Goal: Find contact information: Find contact information

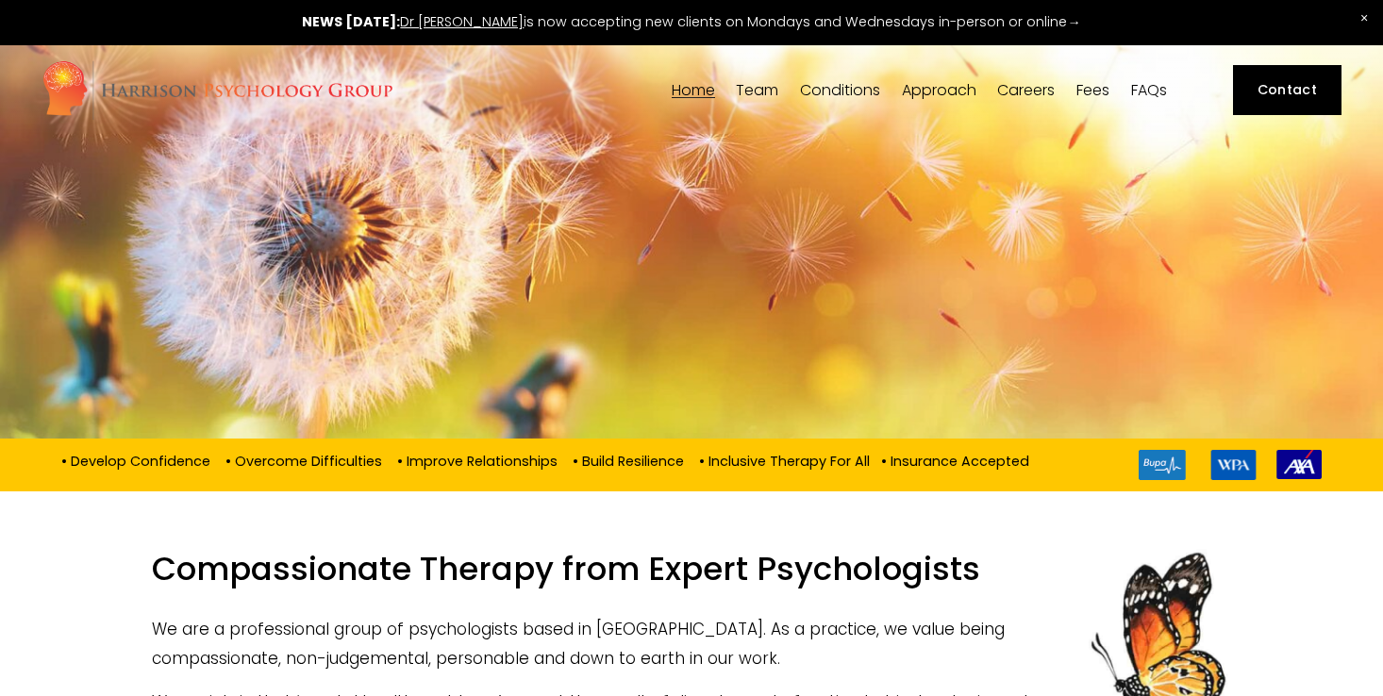
click at [744, 88] on span "Team" at bounding box center [757, 90] width 42 height 15
click at [755, 91] on span "Team" at bounding box center [757, 90] width 42 height 15
click at [0, 0] on span "Dr [PERSON_NAME]" at bounding box center [0, 0] width 0 height 0
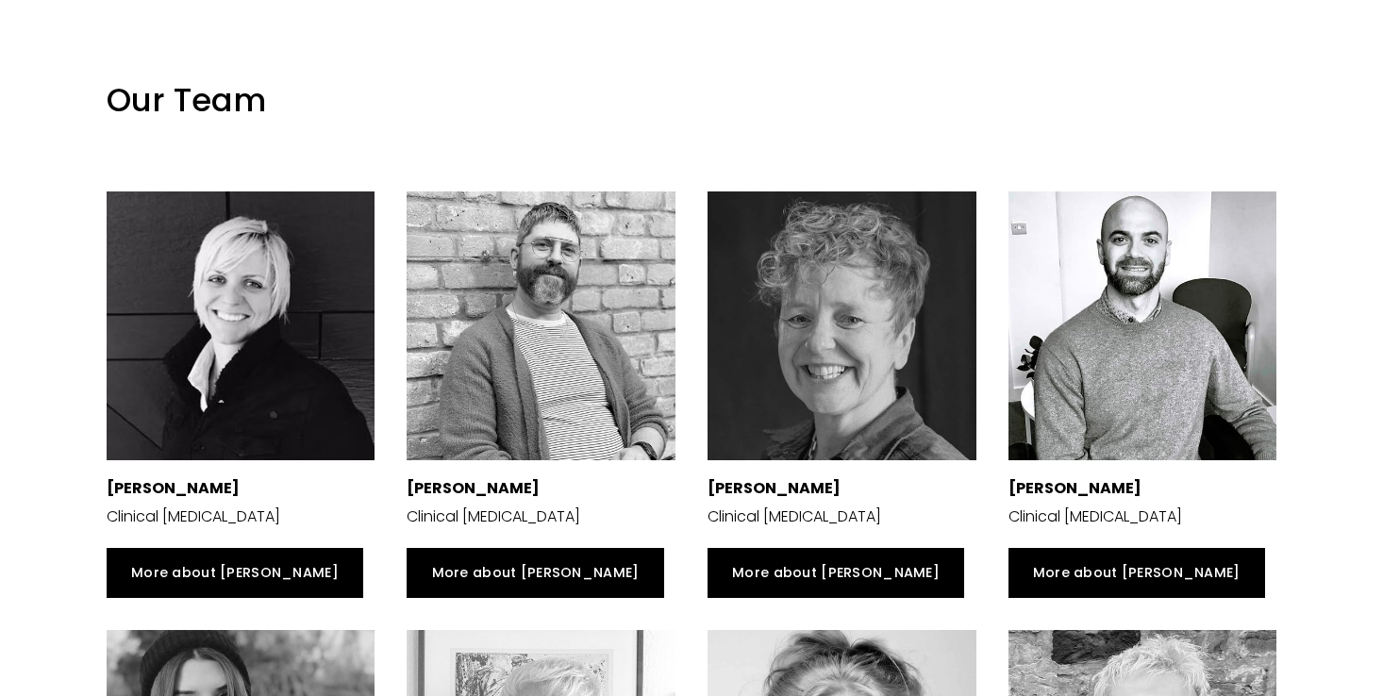
scroll to position [2707, 0]
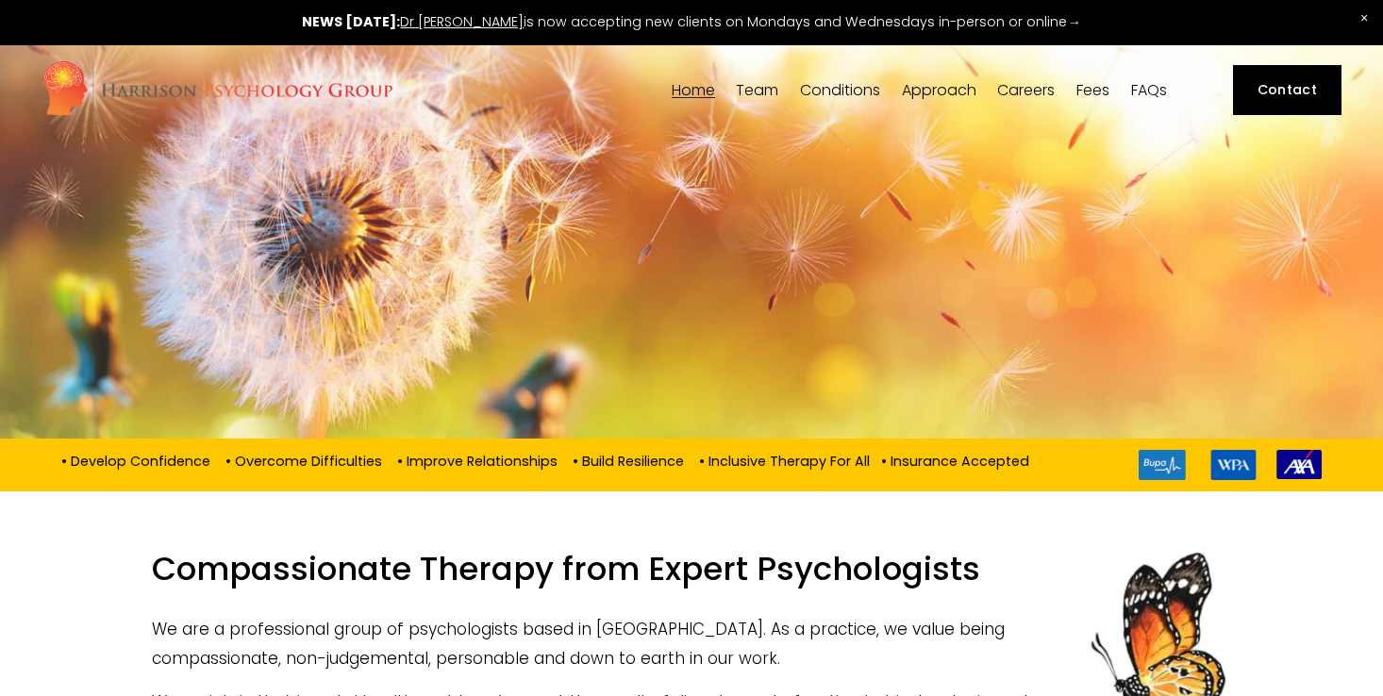
click at [1012, 10] on link at bounding box center [691, 22] width 1383 height 45
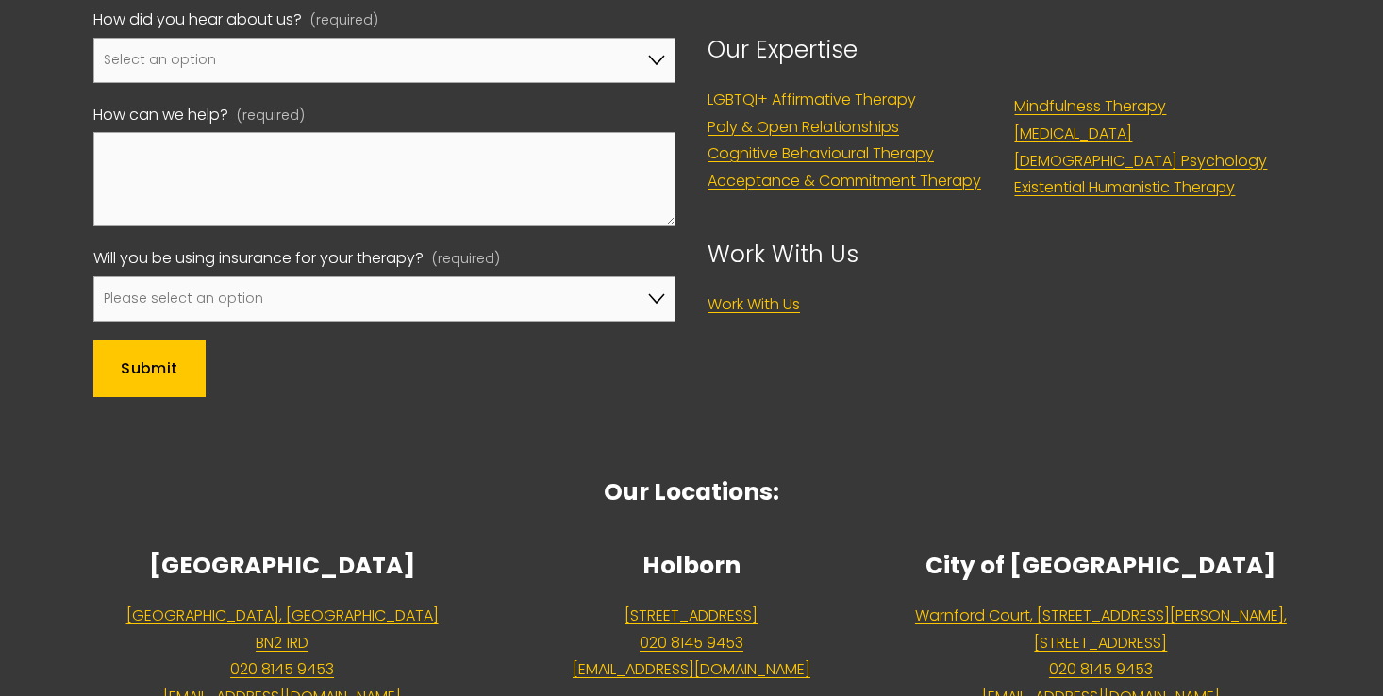
scroll to position [5842, 0]
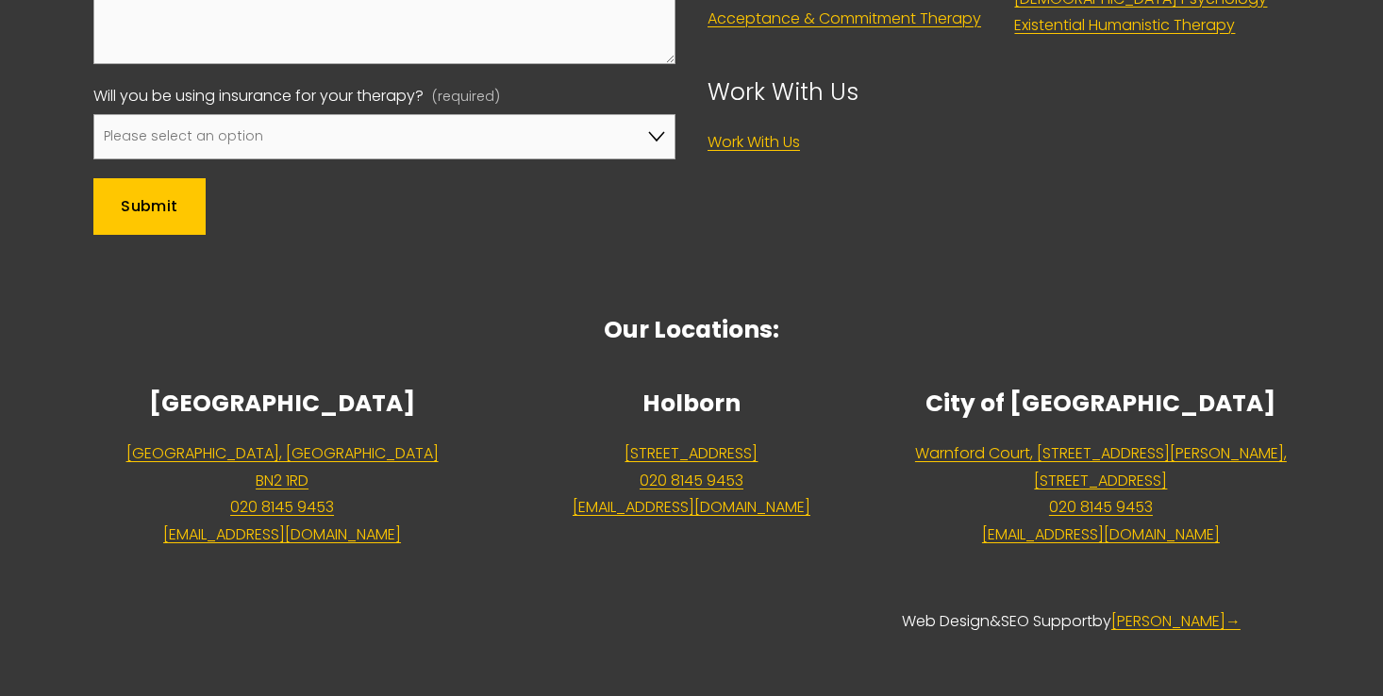
click at [757, 453] on link "[STREET_ADDRESS]" at bounding box center [690, 453] width 133 height 27
